Goal: Transaction & Acquisition: Purchase product/service

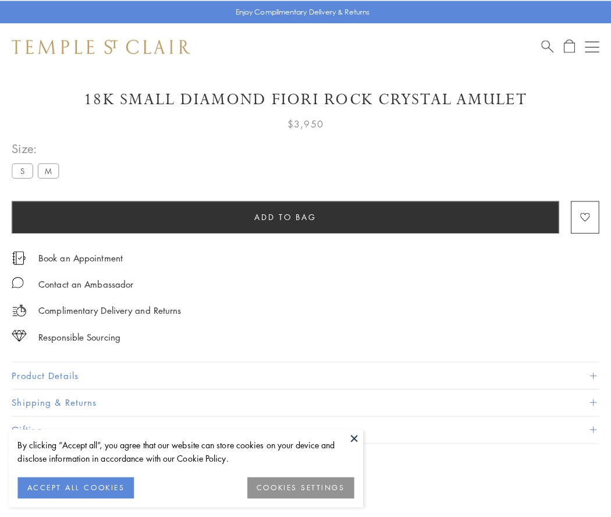
scroll to position [64, 0]
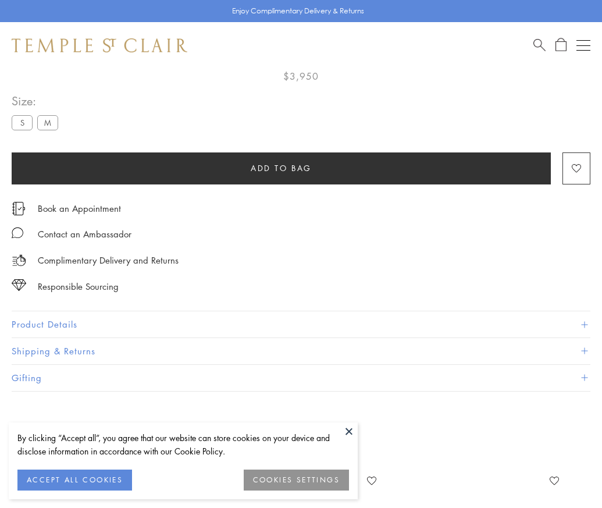
click at [281, 168] on span "Add to bag" at bounding box center [281, 168] width 61 height 13
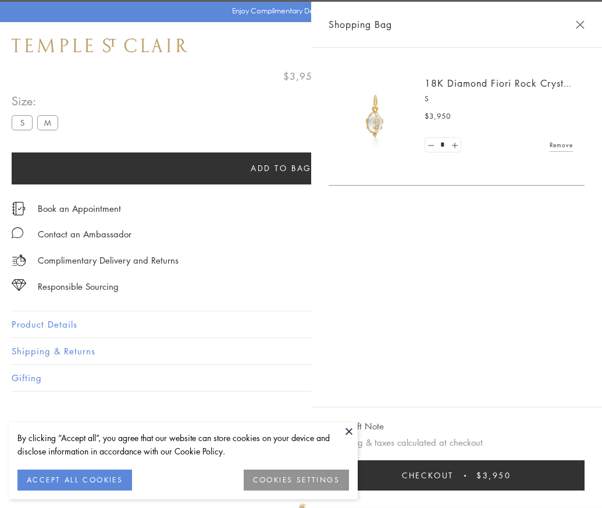
click at [585, 484] on button "Checkout $3,950" at bounding box center [457, 475] width 256 height 30
